Goal: Task Accomplishment & Management: Complete application form

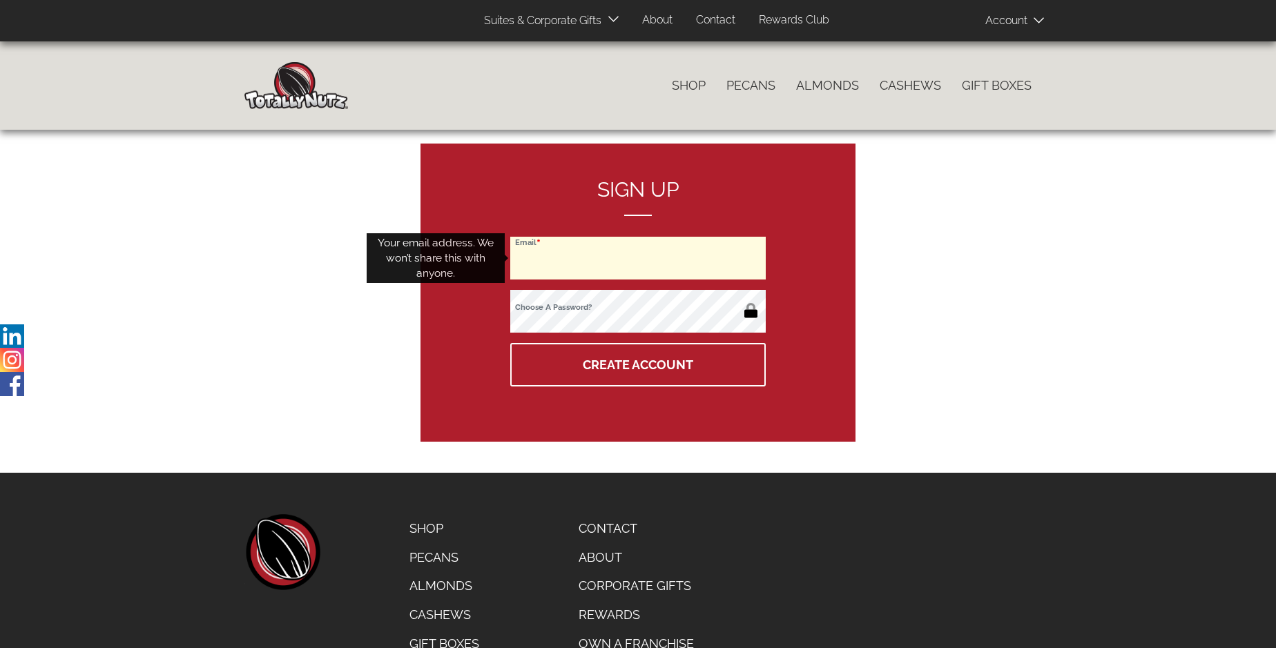
click at [638, 258] on input "Email" at bounding box center [637, 258] width 255 height 43
type input "alymaherus@gmail.com"
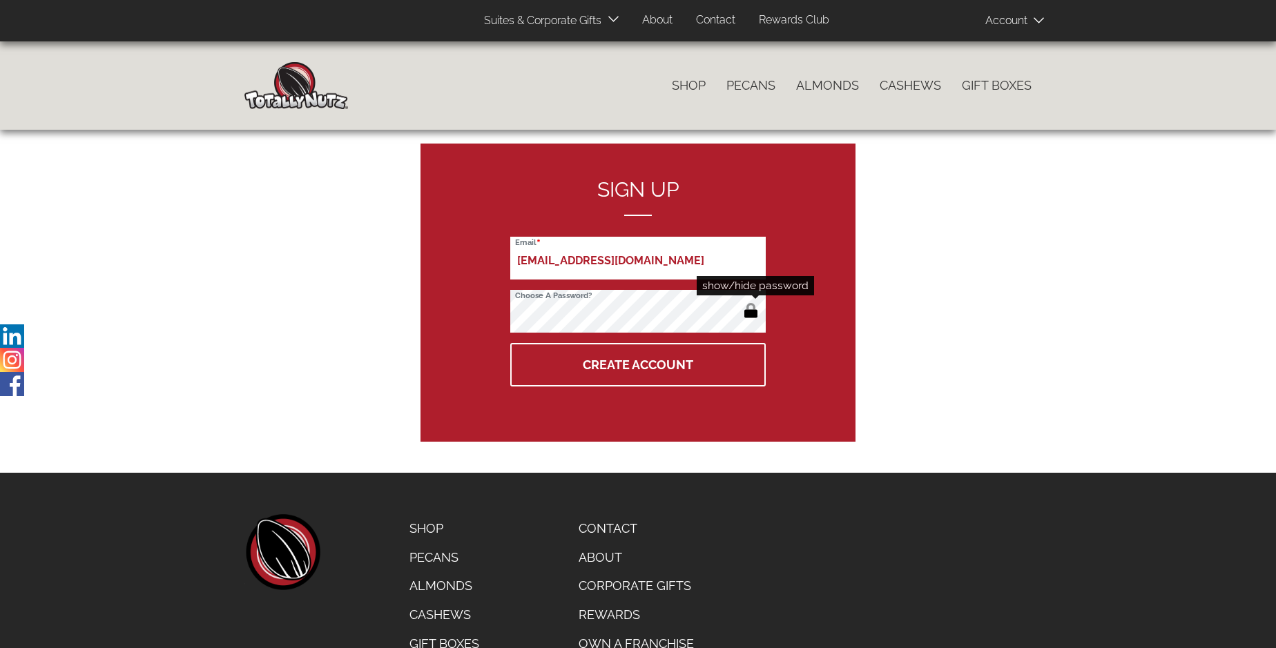
click at [750, 312] on button "button" at bounding box center [750, 312] width 23 height 22
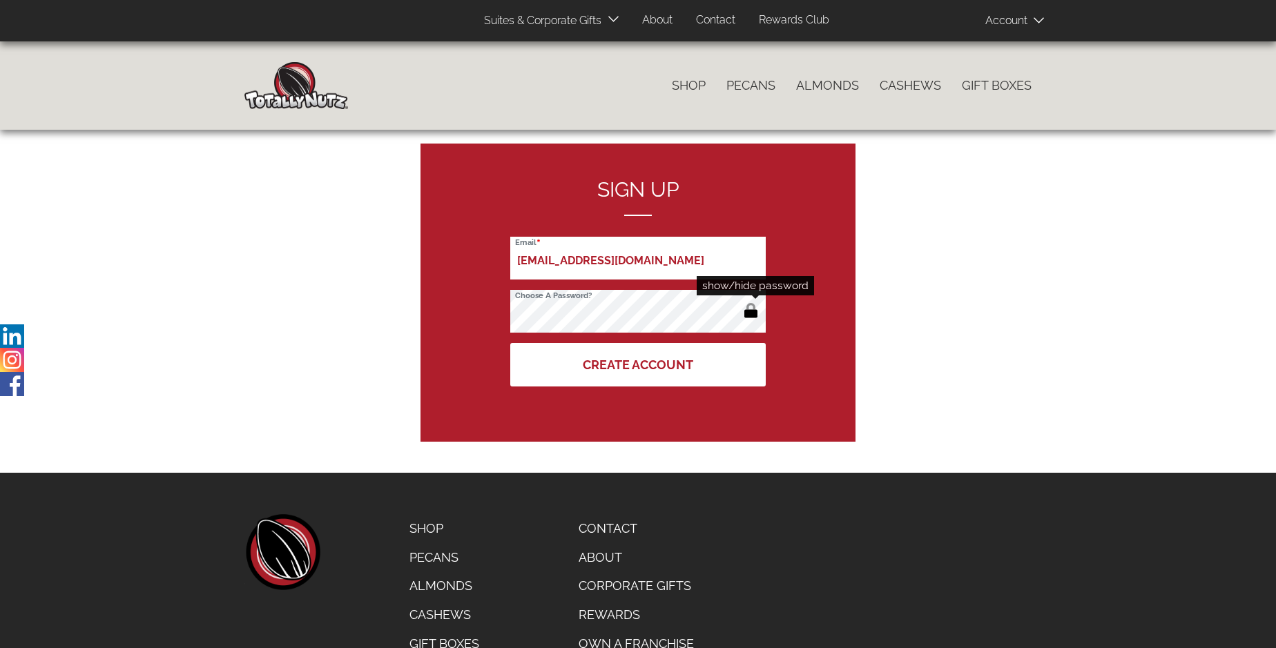
click at [638, 364] on button "Create Account" at bounding box center [637, 364] width 255 height 43
